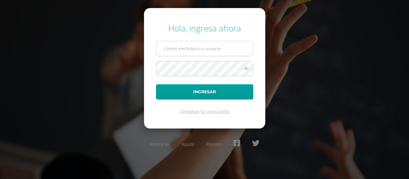
click at [203, 50] on input "text" at bounding box center [204, 48] width 97 height 15
type input "[EMAIL_ADDRESS][DOMAIN_NAME]"
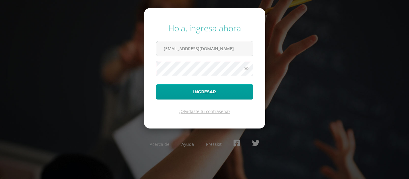
click at [156, 84] on button "Ingresar" at bounding box center [204, 91] width 97 height 15
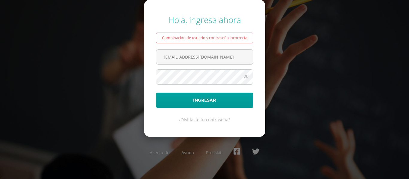
click at [246, 78] on icon at bounding box center [246, 76] width 8 height 7
click at [212, 60] on input "529@laestrella.edu.gt" at bounding box center [204, 57] width 97 height 15
type input "529@laestrella.edu.gt"
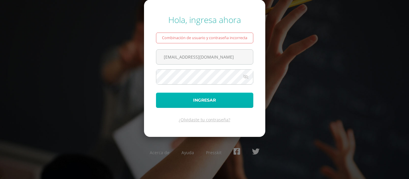
click at [192, 98] on button "Ingresar" at bounding box center [204, 100] width 97 height 15
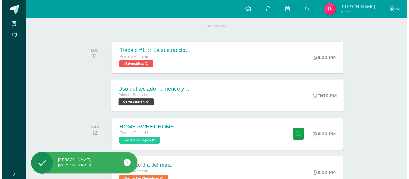
scroll to position [90, 0]
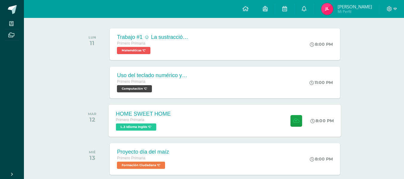
click at [129, 126] on span "L.3 Idioma Inglés 'C'" at bounding box center [136, 127] width 40 height 7
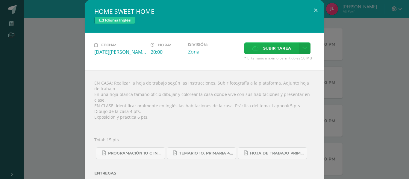
click at [275, 46] on span "Subir tarea" at bounding box center [277, 48] width 28 height 11
click at [0, 0] on input "Subir tarea" at bounding box center [0, 0] width 0 height 0
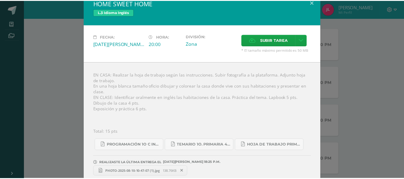
scroll to position [10, 0]
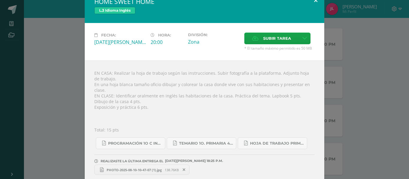
click at [312, 2] on button at bounding box center [315, 0] width 17 height 20
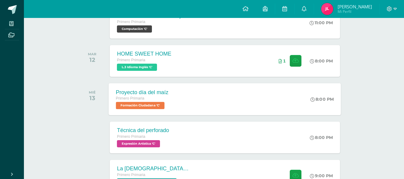
scroll to position [180, 0]
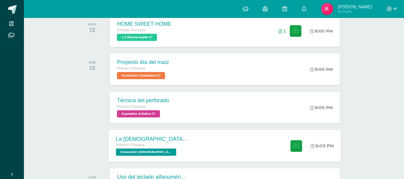
click at [139, 155] on span "Educación Cristiana 'C'" at bounding box center [146, 152] width 60 height 7
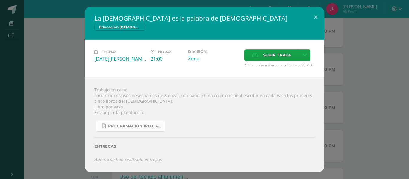
click at [126, 127] on span "Programación 1ro.C 4ta. Unidad 2025.pdf" at bounding box center [135, 126] width 54 height 5
click at [260, 55] on label "Subir tarea" at bounding box center [271, 55] width 54 height 12
click at [0, 0] on input "Subir tarea" at bounding box center [0, 0] width 0 height 0
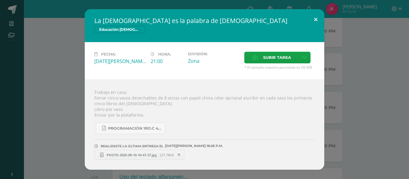
click at [316, 16] on button at bounding box center [315, 19] width 17 height 20
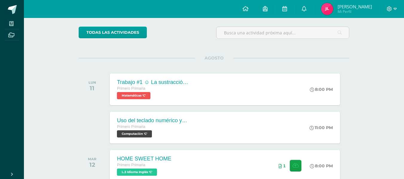
scroll to position [30, 0]
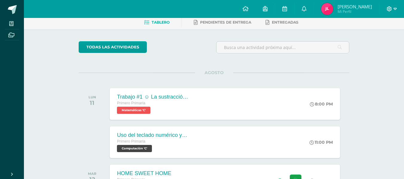
click at [389, 8] on icon at bounding box center [389, 8] width 5 height 5
click at [373, 43] on span "Cerrar sesión" at bounding box center [376, 41] width 27 height 6
